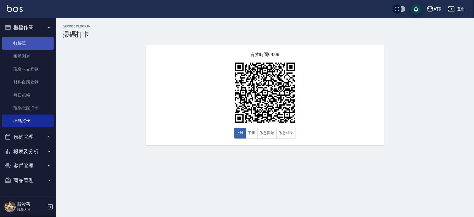
drag, startPoint x: 0, startPoint y: 0, endPoint x: 27, endPoint y: 44, distance: 51.8
click at [27, 44] on link "打帳單" at bounding box center [27, 43] width 51 height 13
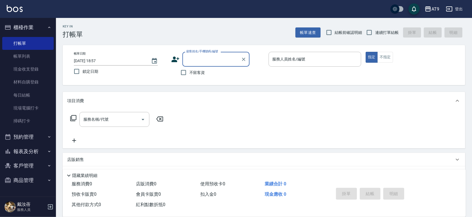
click at [385, 31] on span "連續打單結帳" at bounding box center [386, 33] width 23 height 6
click at [375, 31] on input "連續打單結帳" at bounding box center [369, 33] width 12 height 12
checkbox input "true"
click at [206, 73] on div "不留客資" at bounding box center [210, 73] width 78 height 12
click at [200, 70] on span "不留客資" at bounding box center [197, 73] width 16 height 6
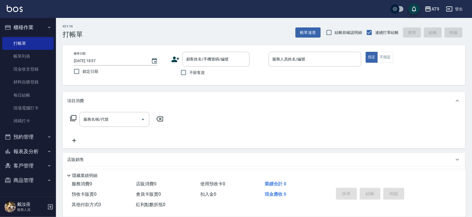
click at [189, 70] on input "不留客資" at bounding box center [184, 73] width 12 height 12
checkbox input "true"
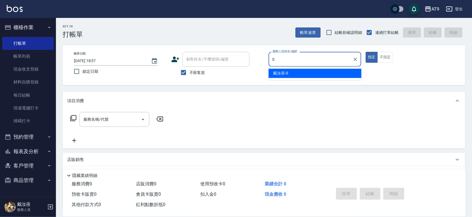
type input "[PERSON_NAME]-0"
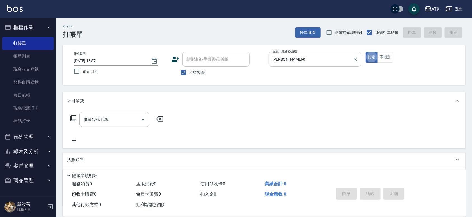
type button "true"
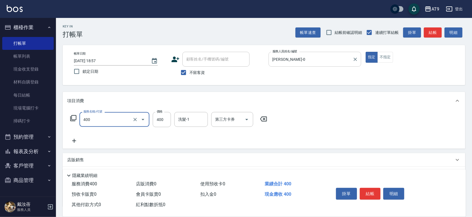
type input "SC400(400)"
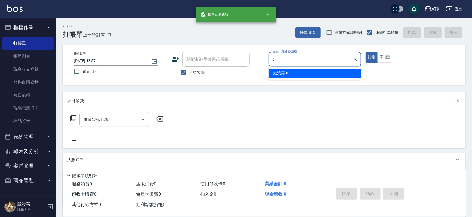
type input "[PERSON_NAME]-0"
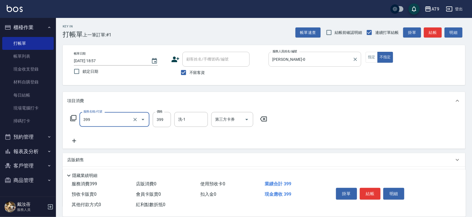
type input "海鹽SPA洗(399)"
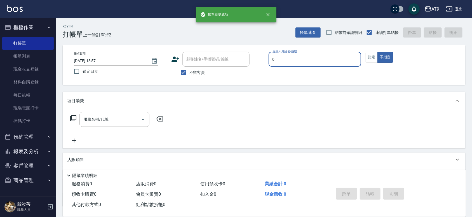
type input "0"
type button "false"
type input "[PERSON_NAME]-0"
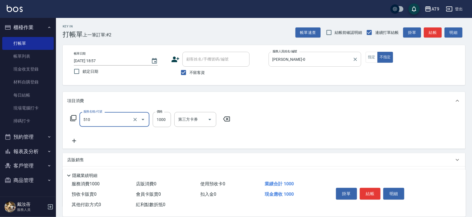
type input "染髮(510)"
type input "1180"
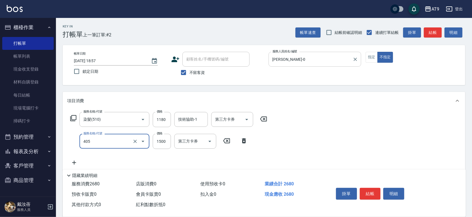
type input "鏡面護髮(405)"
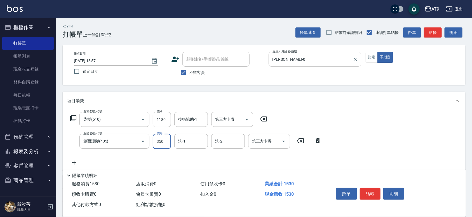
type input "3500"
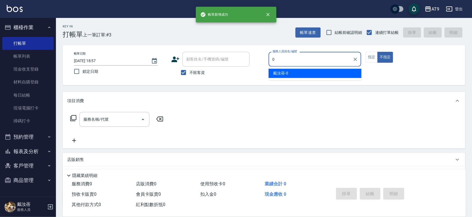
type input "[PERSON_NAME]-0"
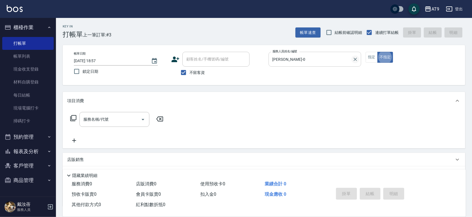
click at [354, 56] on icon "Clear" at bounding box center [355, 59] width 6 height 6
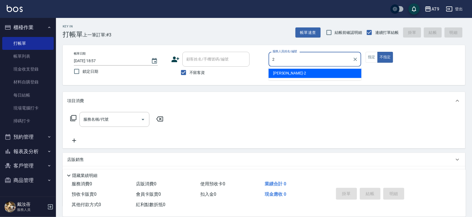
type input "[PERSON_NAME]-2"
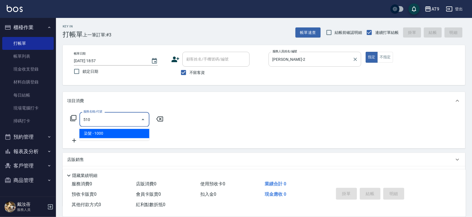
type input "染髮(510)"
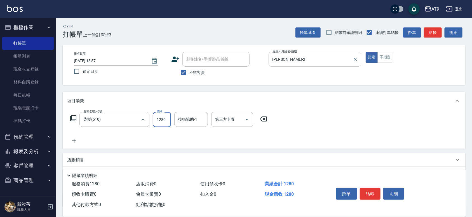
type input "1280"
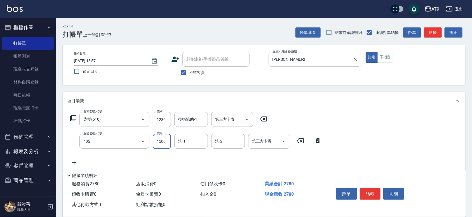
type input "鏡面護髮(405)"
type input "2000"
type input "."
click at [277, 85] on div "Key In 打帳單 上一筆訂單:#3 帳單速查 結帳前確認明細 連續打單結帳 掛單 結帳 明細 帳單日期 [DATE] 18:57 鎖定日期 顧客姓名/手機…" at bounding box center [264, 150] width 416 height 264
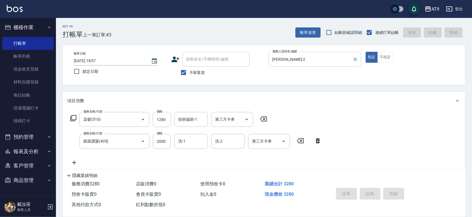
type input "[DATE] 18:58"
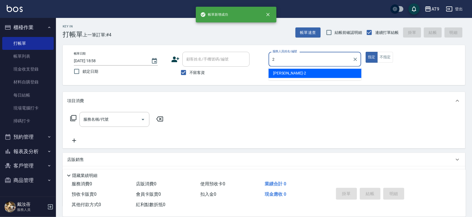
type input "[PERSON_NAME]-2"
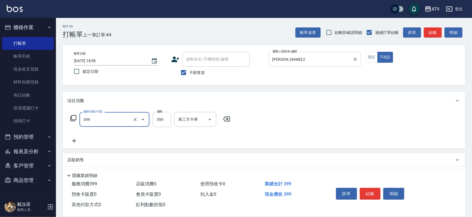
type input "海鹽SPA洗(399)"
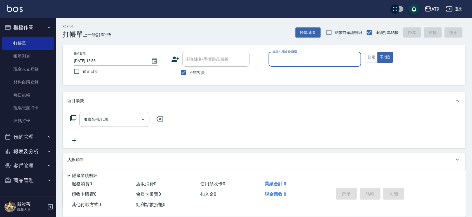
click at [48, 153] on button "報表及分析" at bounding box center [27, 151] width 51 height 15
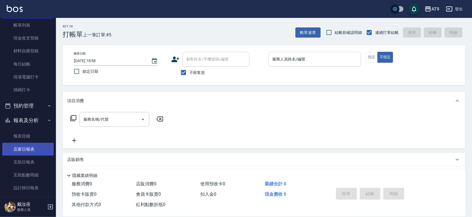
scroll to position [70, 0]
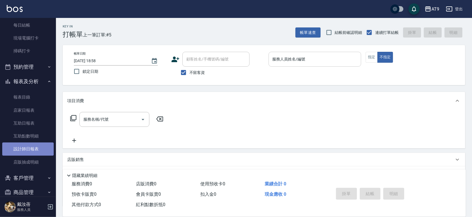
click at [32, 148] on link "設計師日報表" at bounding box center [27, 148] width 51 height 13
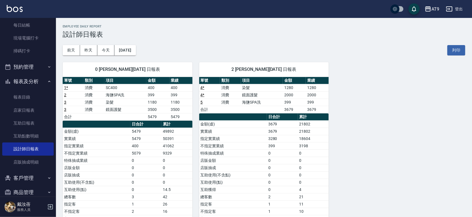
click at [363, 56] on div "0 [PERSON_NAME][DATE] 日報表 單號 類別 項目 金額 業績 1 * 消費 SC400 400 400 2 消費 海鹽SPA洗 399 3…" at bounding box center [260, 149] width 409 height 188
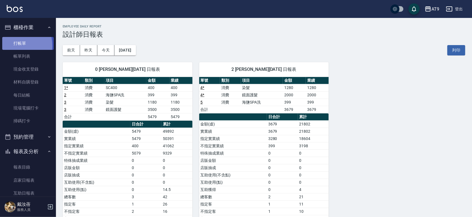
click at [13, 45] on link "打帳單" at bounding box center [27, 43] width 51 height 13
